Goal: Task Accomplishment & Management: Manage account settings

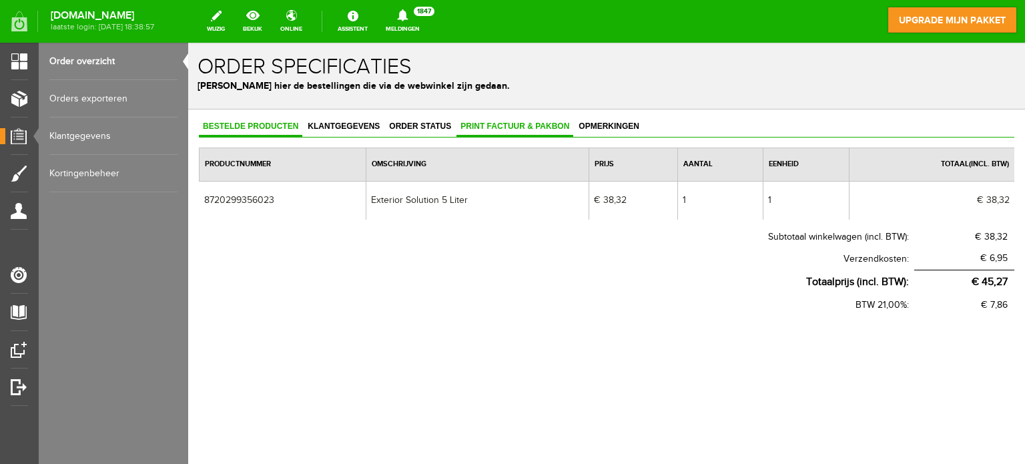
click at [480, 124] on span "Print factuur & pakbon" at bounding box center [514, 125] width 117 height 9
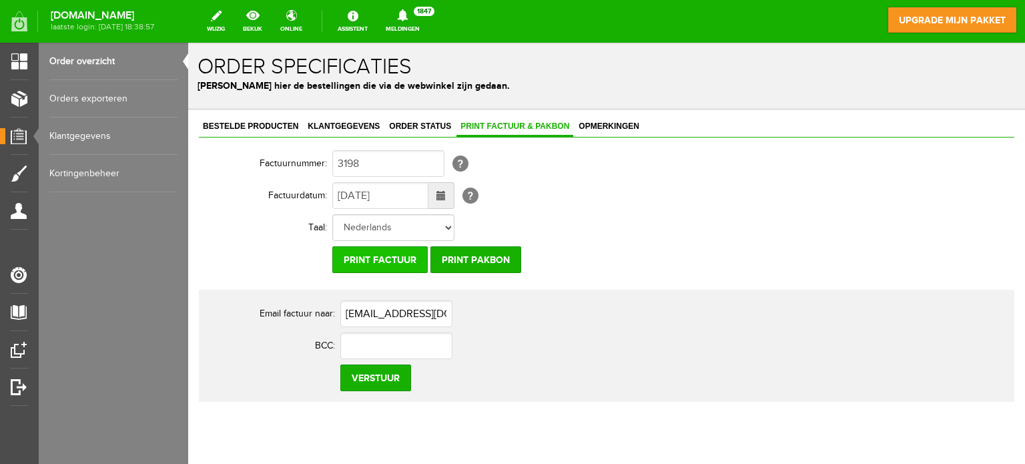
click at [396, 257] on input "Print factuur" at bounding box center [379, 259] width 95 height 27
click at [396, 258] on input "Print factuur" at bounding box center [379, 259] width 95 height 27
click at [395, 258] on input "Print factuur" at bounding box center [379, 259] width 95 height 27
click at [81, 58] on link "Order overzicht" at bounding box center [113, 61] width 128 height 37
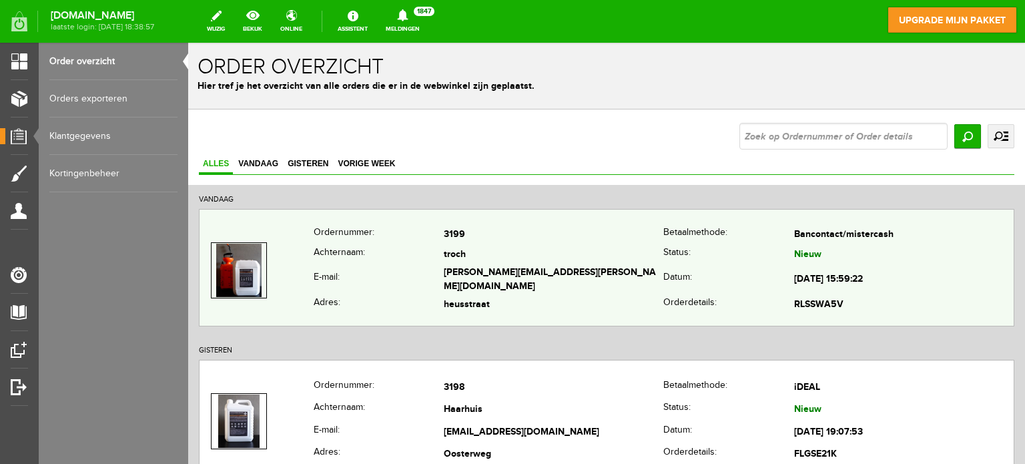
click at [516, 263] on td "troch" at bounding box center [554, 254] width 220 height 19
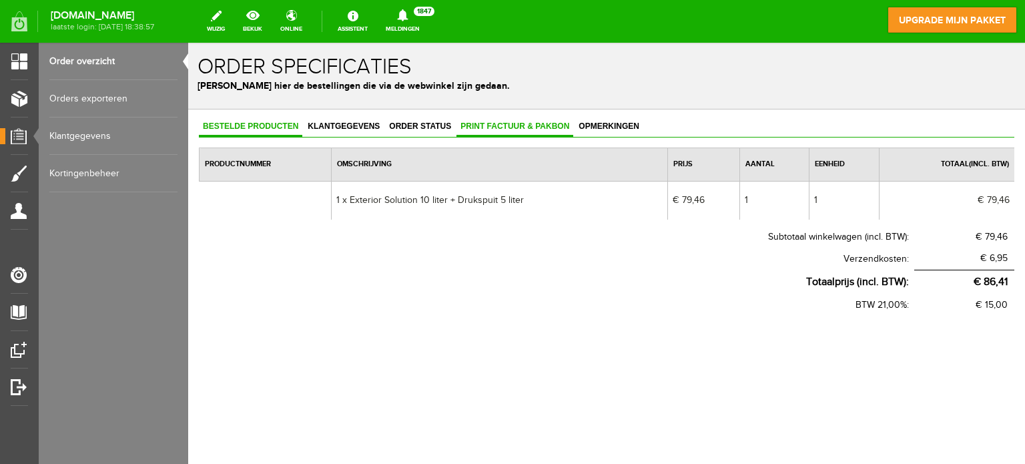
click at [484, 127] on span "Print factuur & pakbon" at bounding box center [514, 125] width 117 height 9
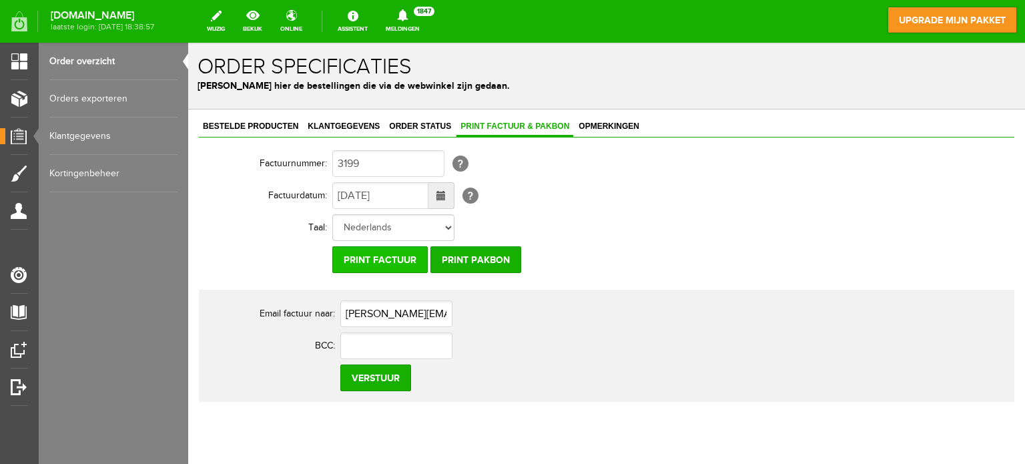
click at [392, 251] on input "Print factuur" at bounding box center [379, 259] width 95 height 27
click at [475, 258] on input "Print pakbon" at bounding box center [475, 259] width 91 height 27
click at [476, 258] on input "Print pakbon" at bounding box center [475, 259] width 91 height 27
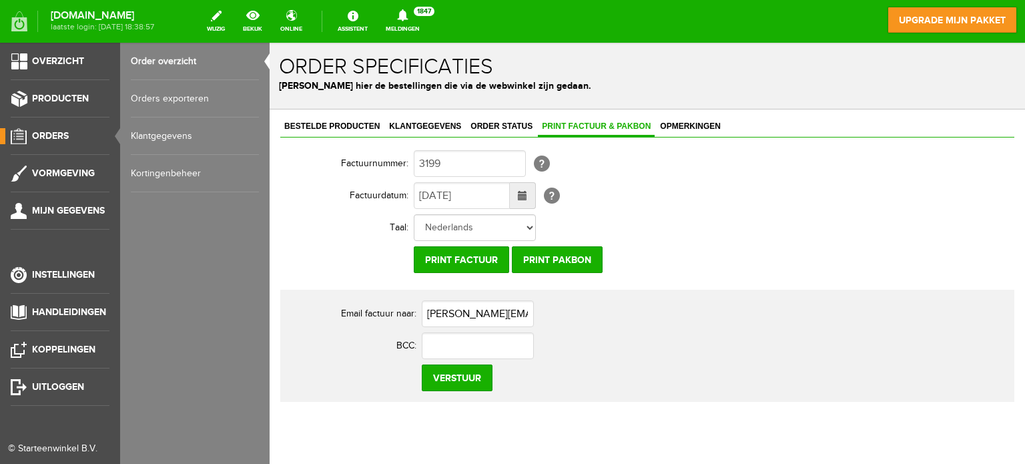
click at [169, 59] on link "Order overzicht" at bounding box center [195, 61] width 128 height 37
